Goal: Transaction & Acquisition: Purchase product/service

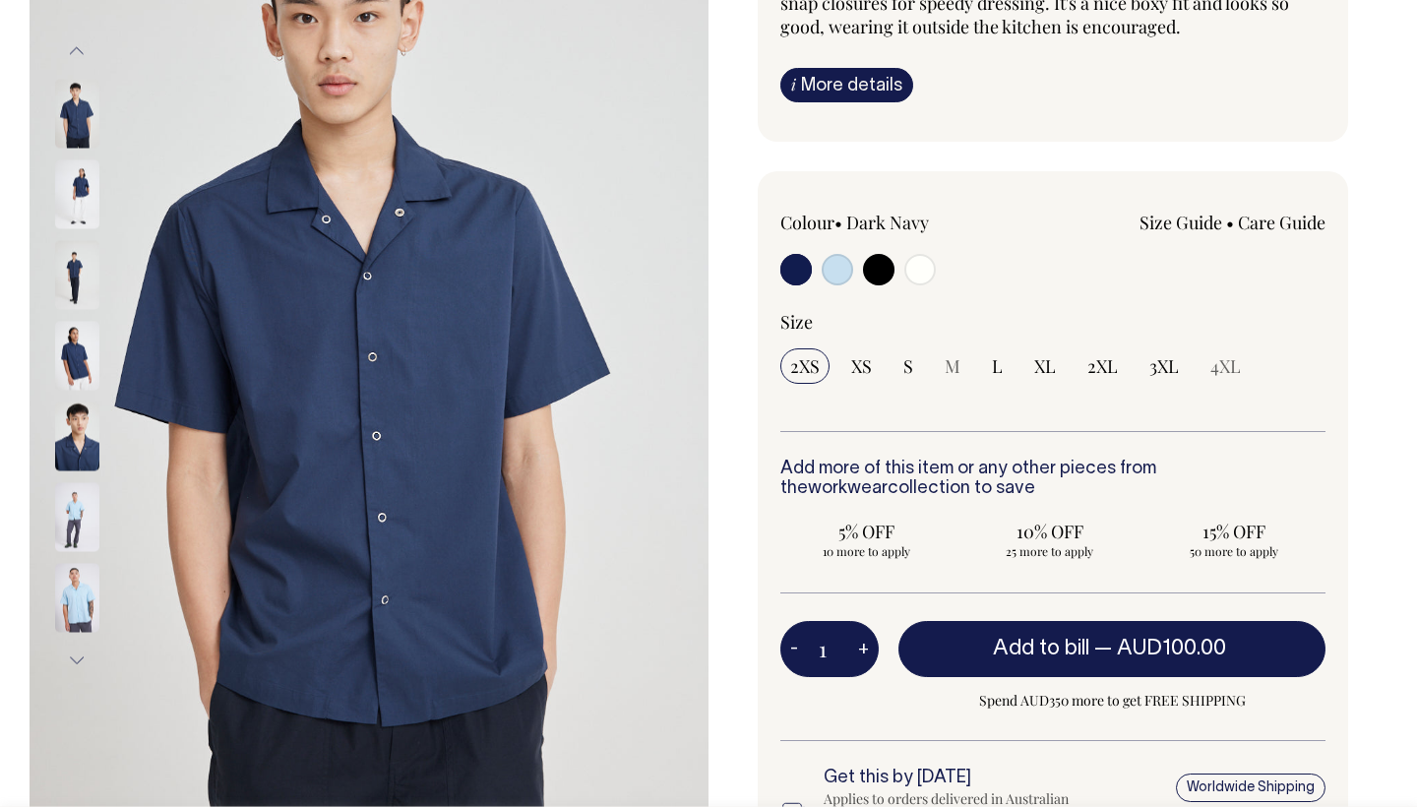
click at [915, 271] on input "radio" at bounding box center [920, 269] width 31 height 31
radio input "true"
select select "Off-White"
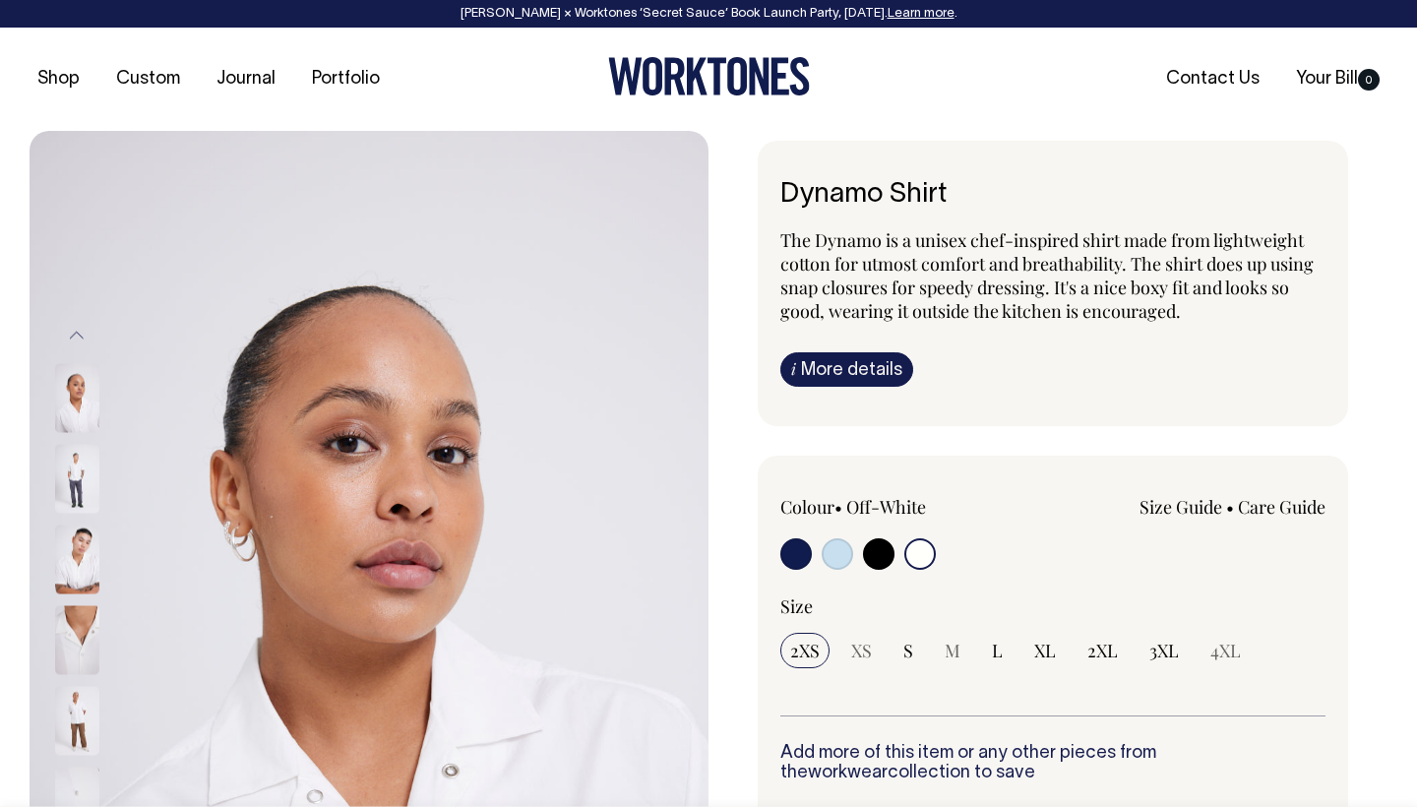
drag, startPoint x: 954, startPoint y: 191, endPoint x: 780, endPoint y: 188, distance: 174.2
click at [780, 188] on div "Dynamo Shirt The Dynamo is a unisex chef-inspired shirt made from lightweight c…" at bounding box center [1053, 283] width 591 height 285
copy h1 "Dynamo Shirt"
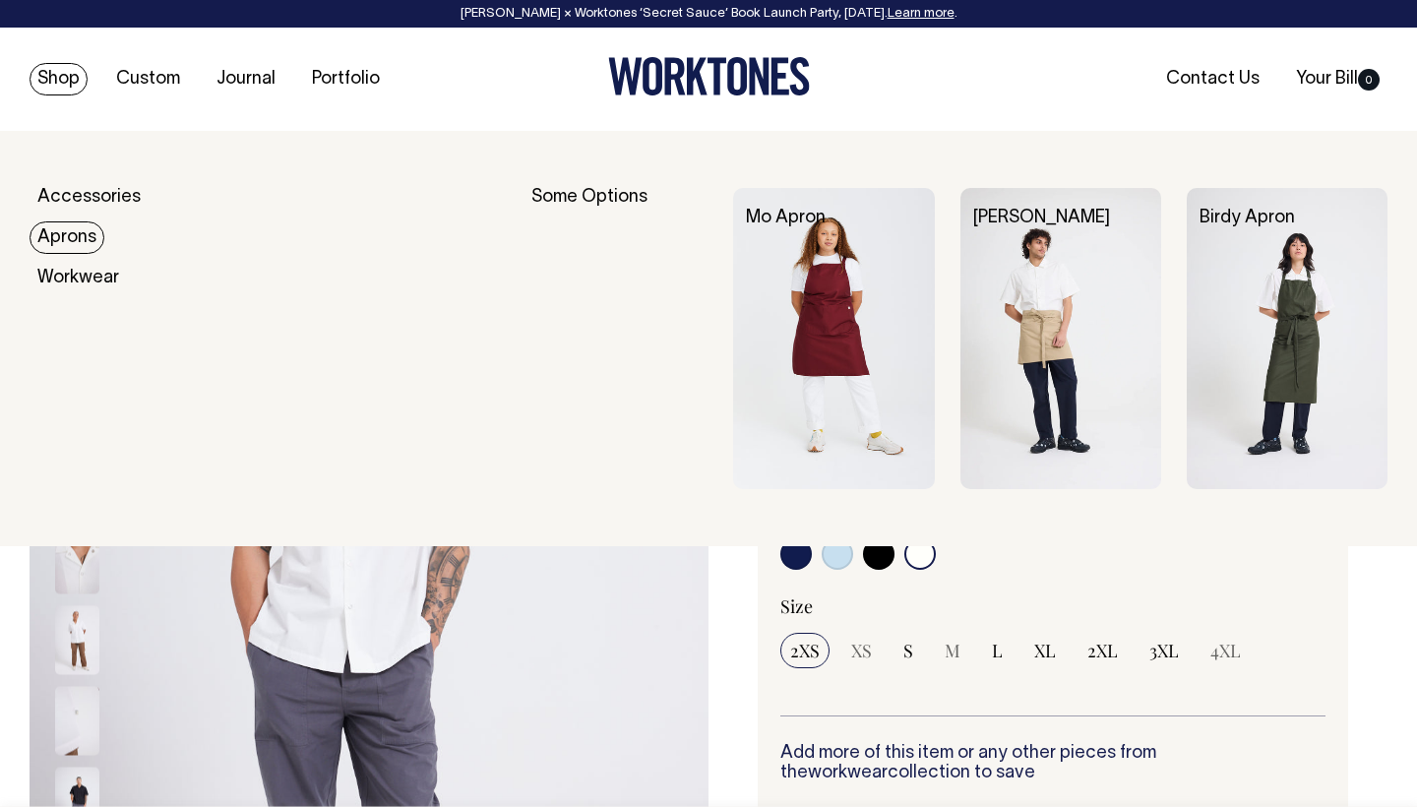
click at [60, 232] on link "Aprons" at bounding box center [67, 237] width 75 height 32
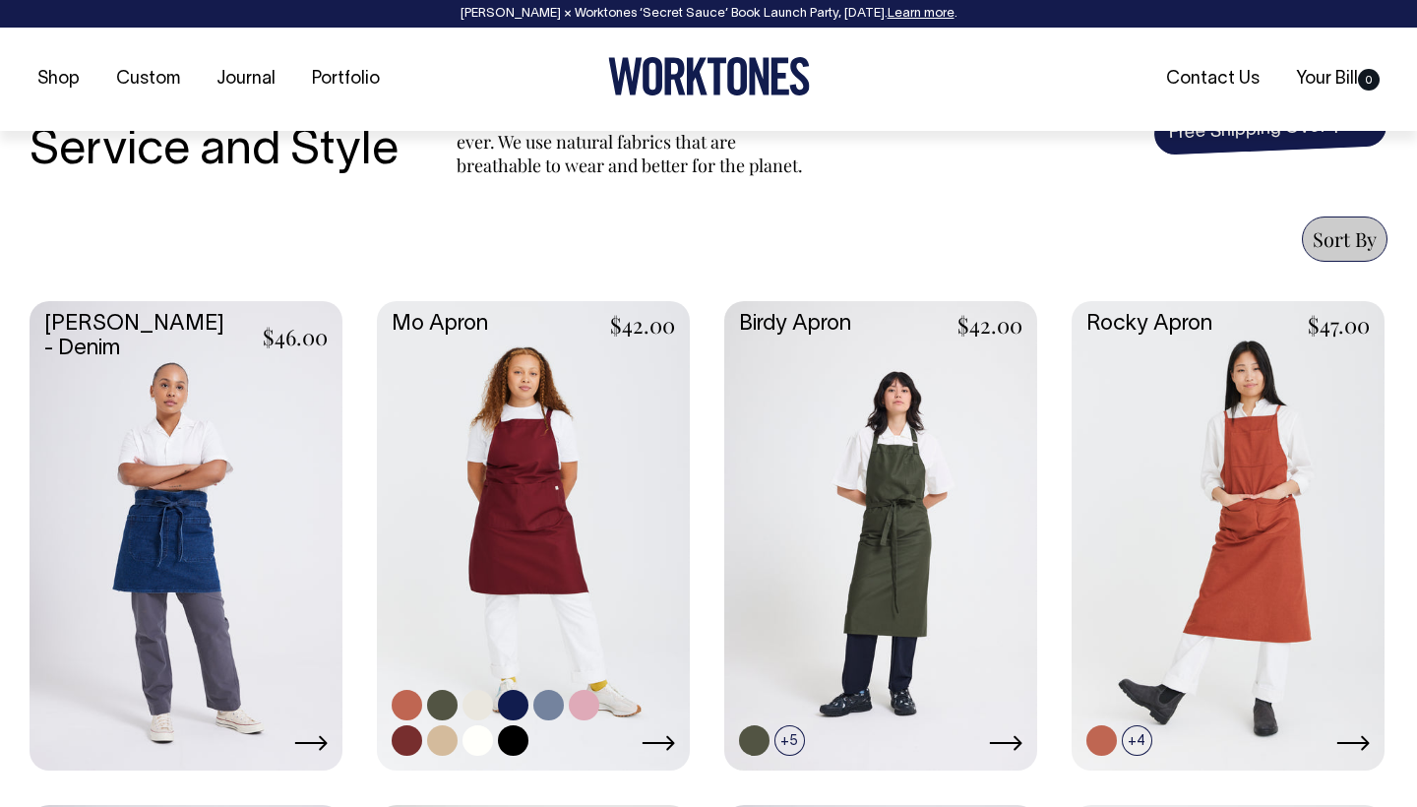
scroll to position [679, 0]
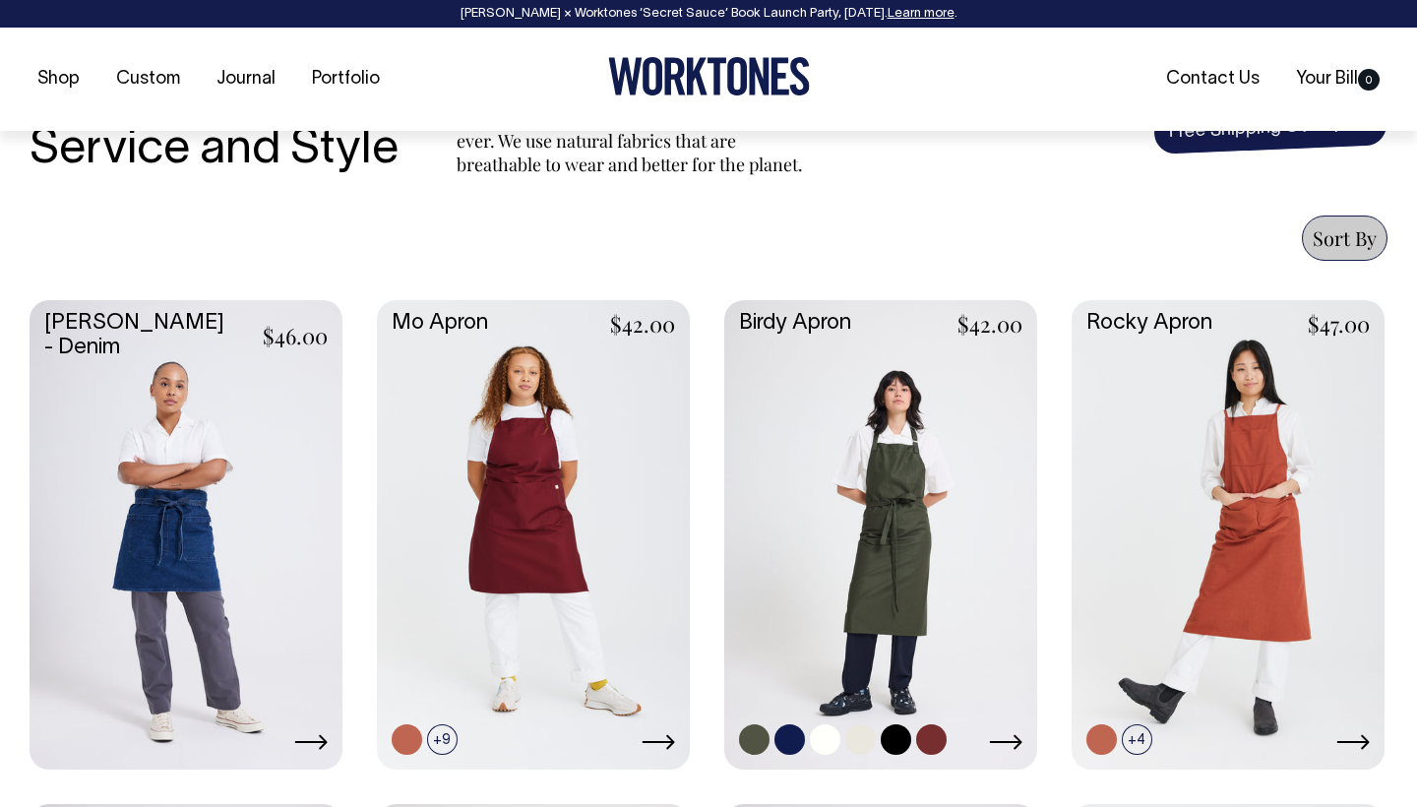
click at [859, 528] on link at bounding box center [880, 533] width 313 height 466
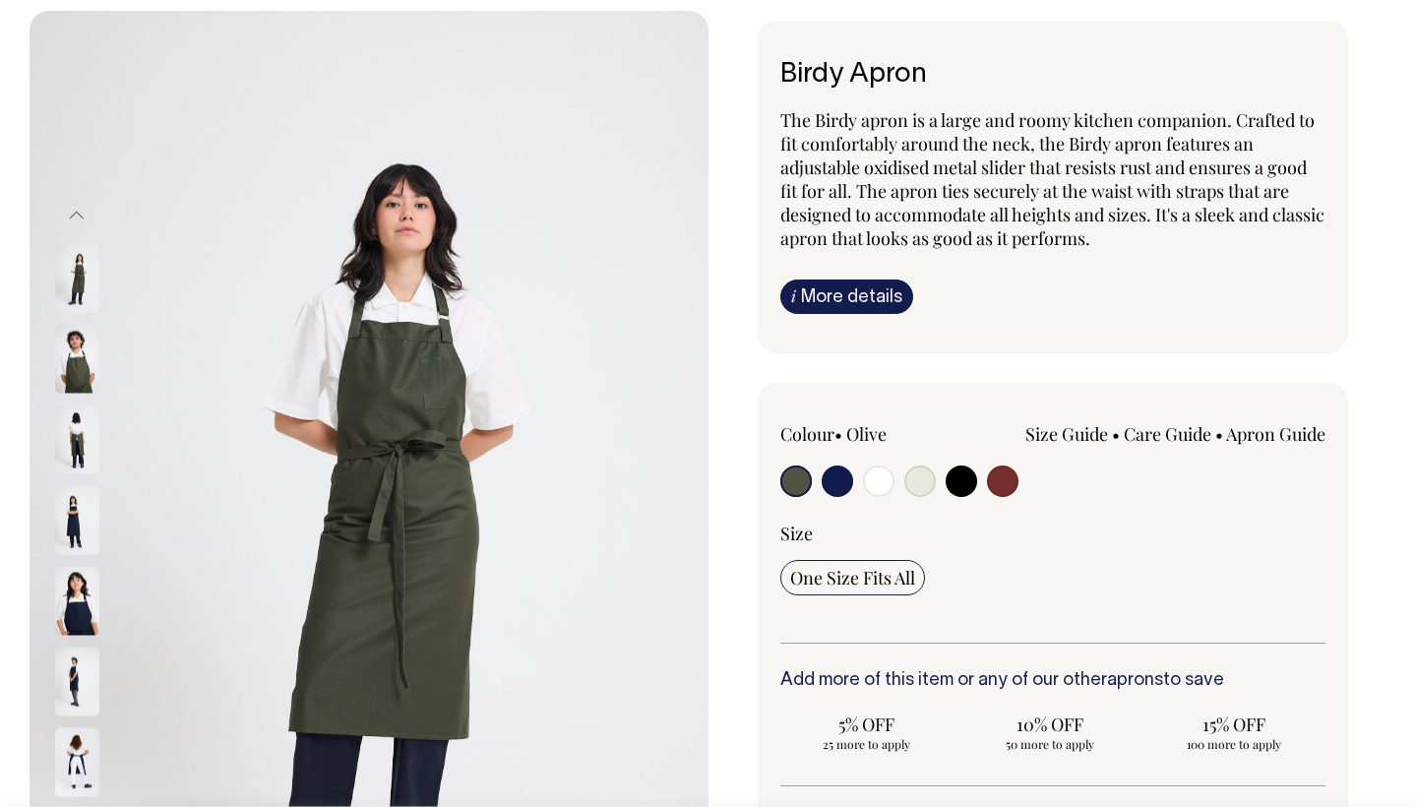
scroll to position [121, 0]
click at [844, 482] on input "radio" at bounding box center [837, 480] width 31 height 31
radio input "true"
select select "Dark Navy"
